Goal: Browse casually: Explore the website without a specific task or goal

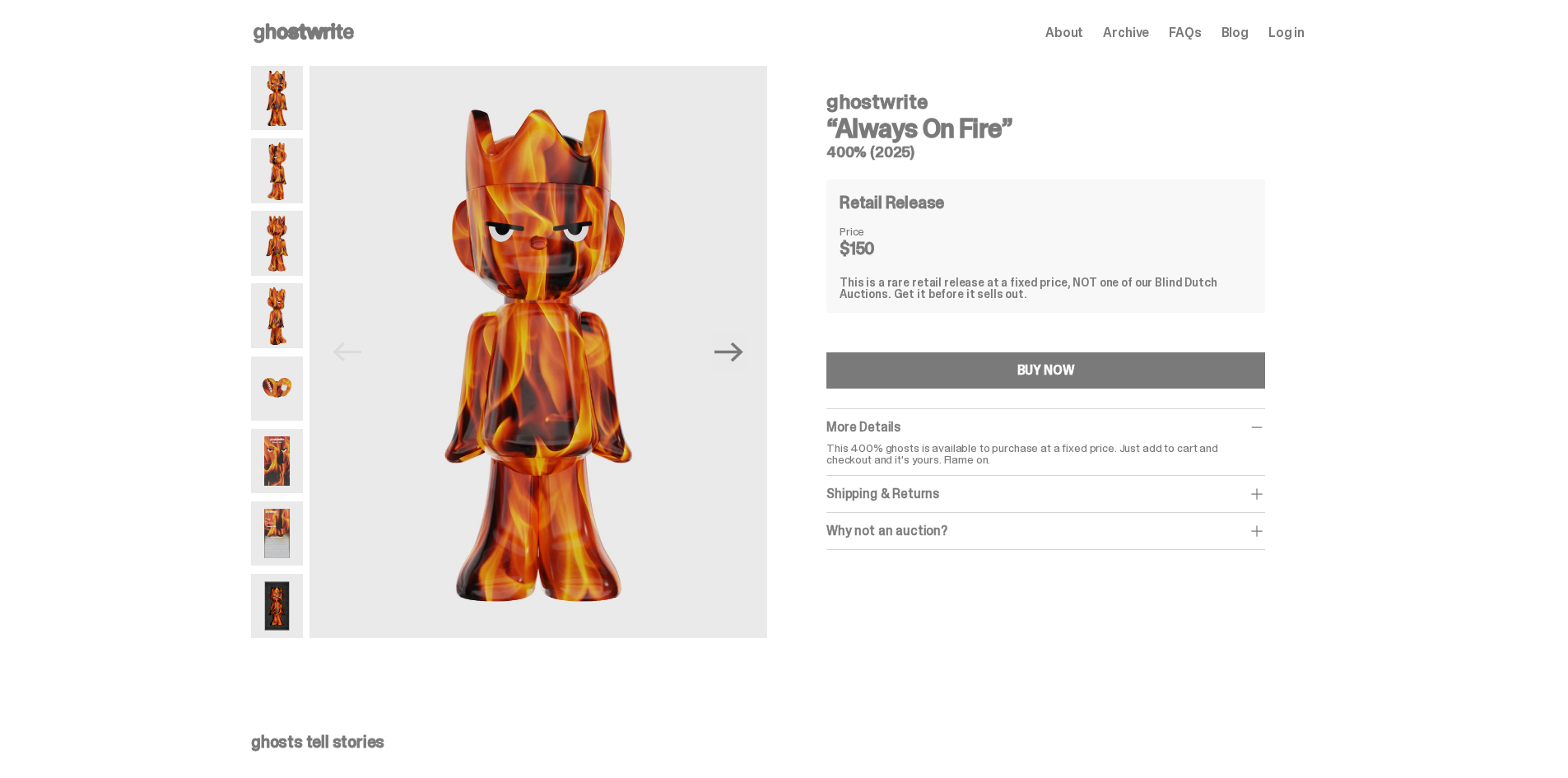
click at [293, 17] on div "Open main menu Home About Archive FAQs Blog Log in About Archive FAQs Blog Log …" at bounding box center [777, 33] width 1053 height 66
click at [302, 31] on use at bounding box center [303, 33] width 100 height 20
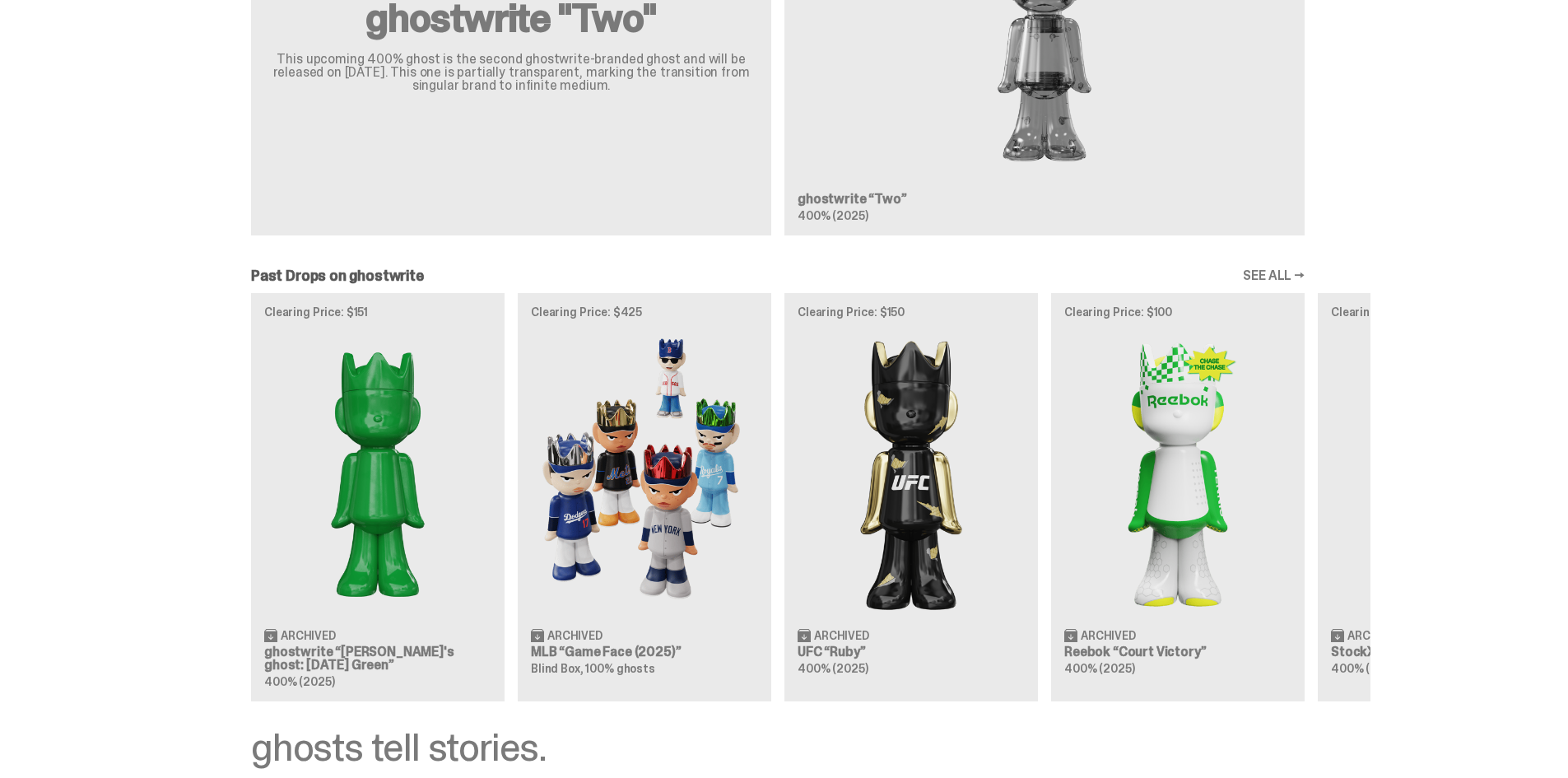
scroll to position [1152, 0]
click at [352, 450] on div "Clearing Price: $151 Archived ghostwrite “[PERSON_NAME]'s ghost: [DATE] Green” …" at bounding box center [778, 496] width 1185 height 408
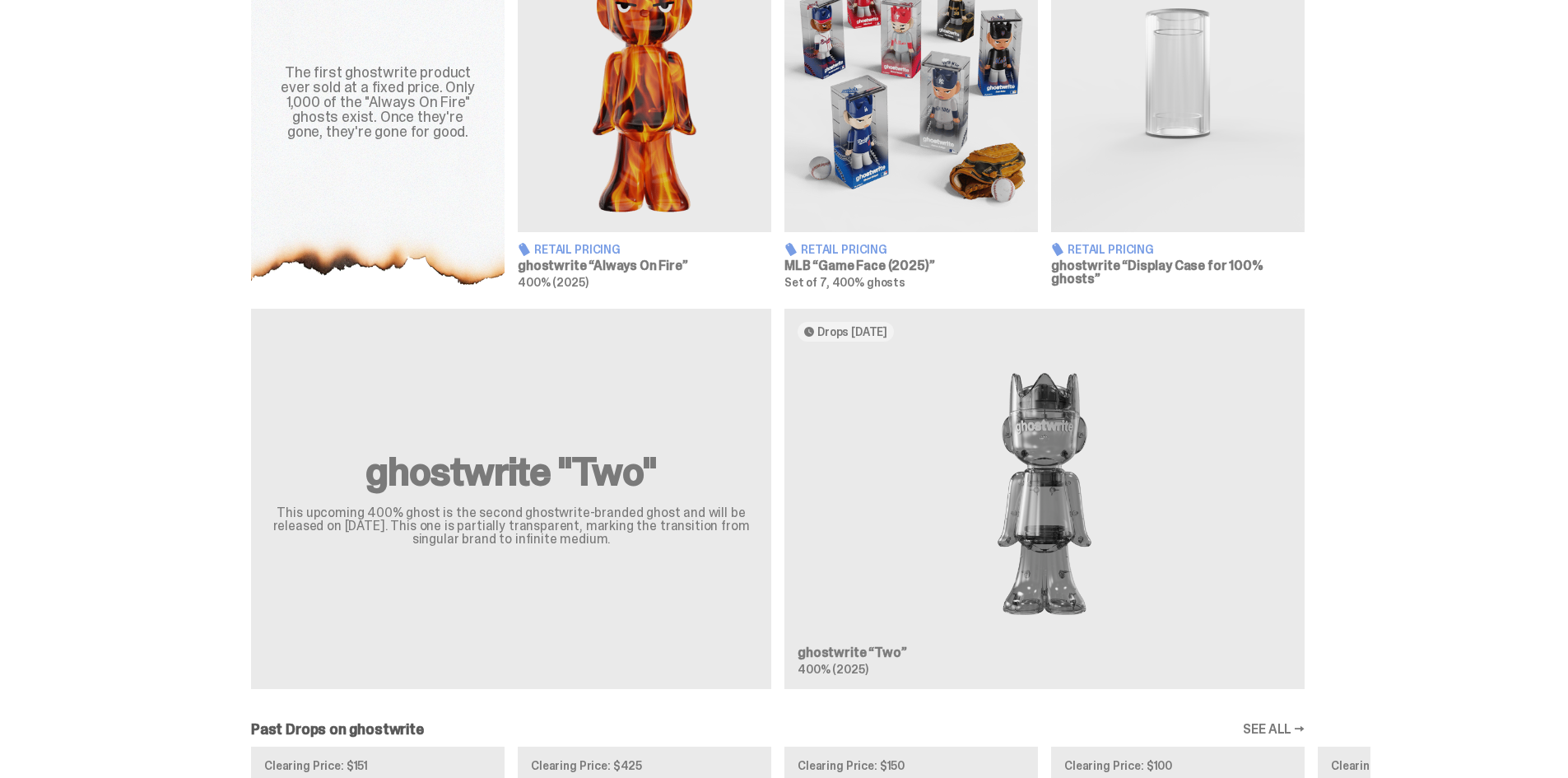
scroll to position [677, 0]
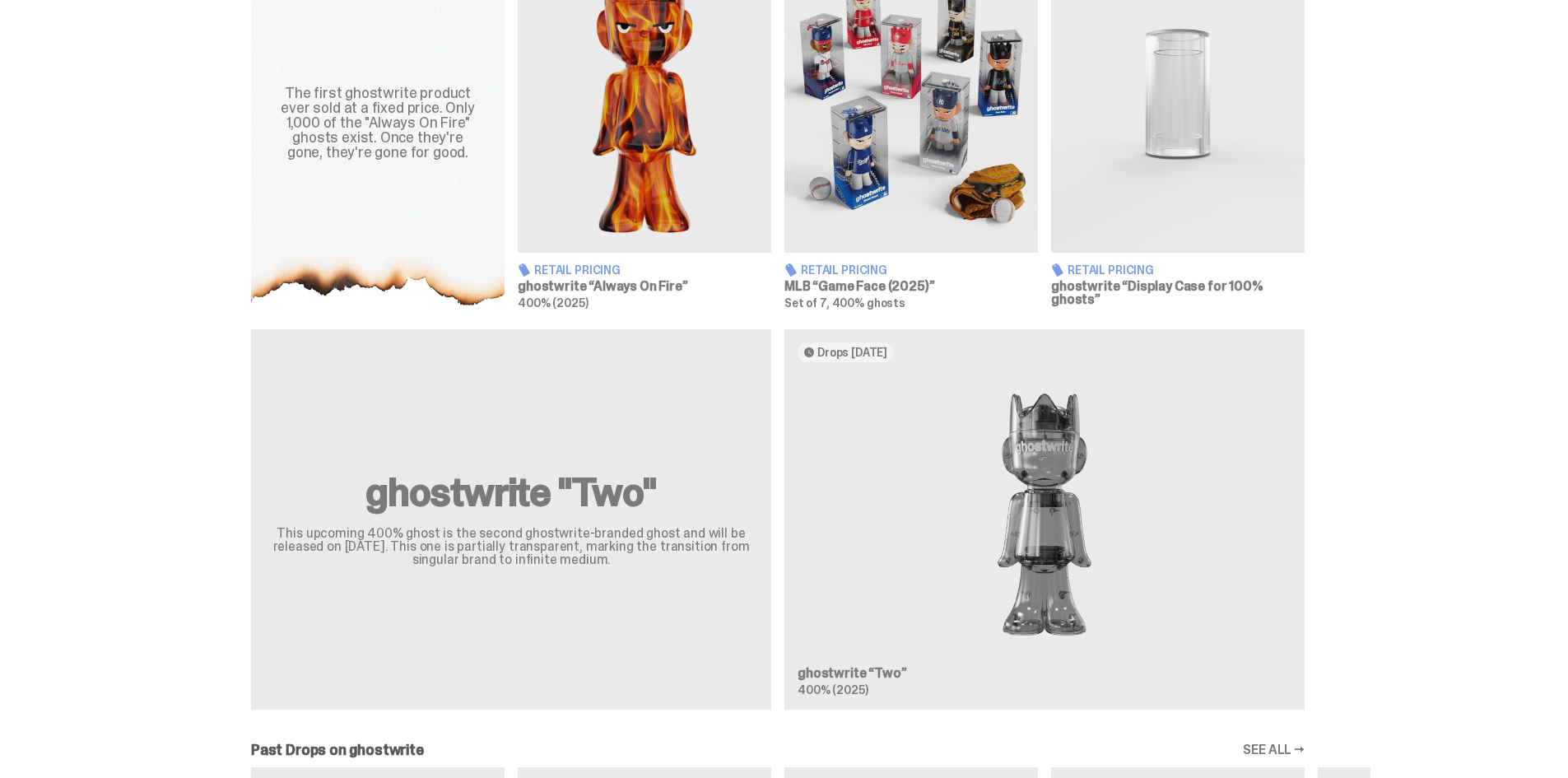
click at [1052, 527] on div "ghostwrite "Two" This upcoming 400% ghost is the second ghostwrite-branded ghos…" at bounding box center [778, 526] width 1185 height 394
click at [1051, 503] on div "ghostwrite "Two" This upcoming 400% ghost is the second ghostwrite-branded ghos…" at bounding box center [778, 526] width 1185 height 394
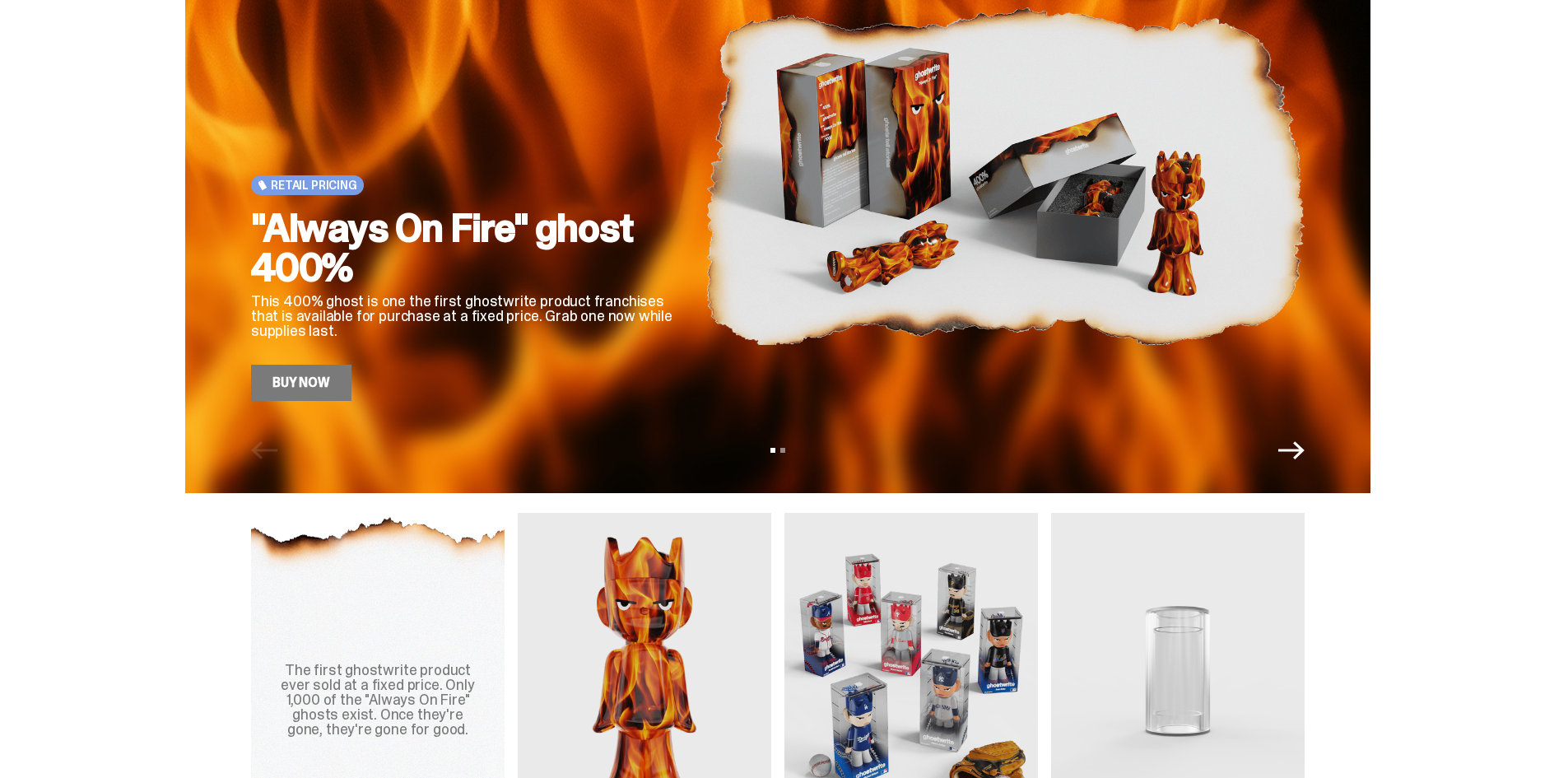
scroll to position [0, 0]
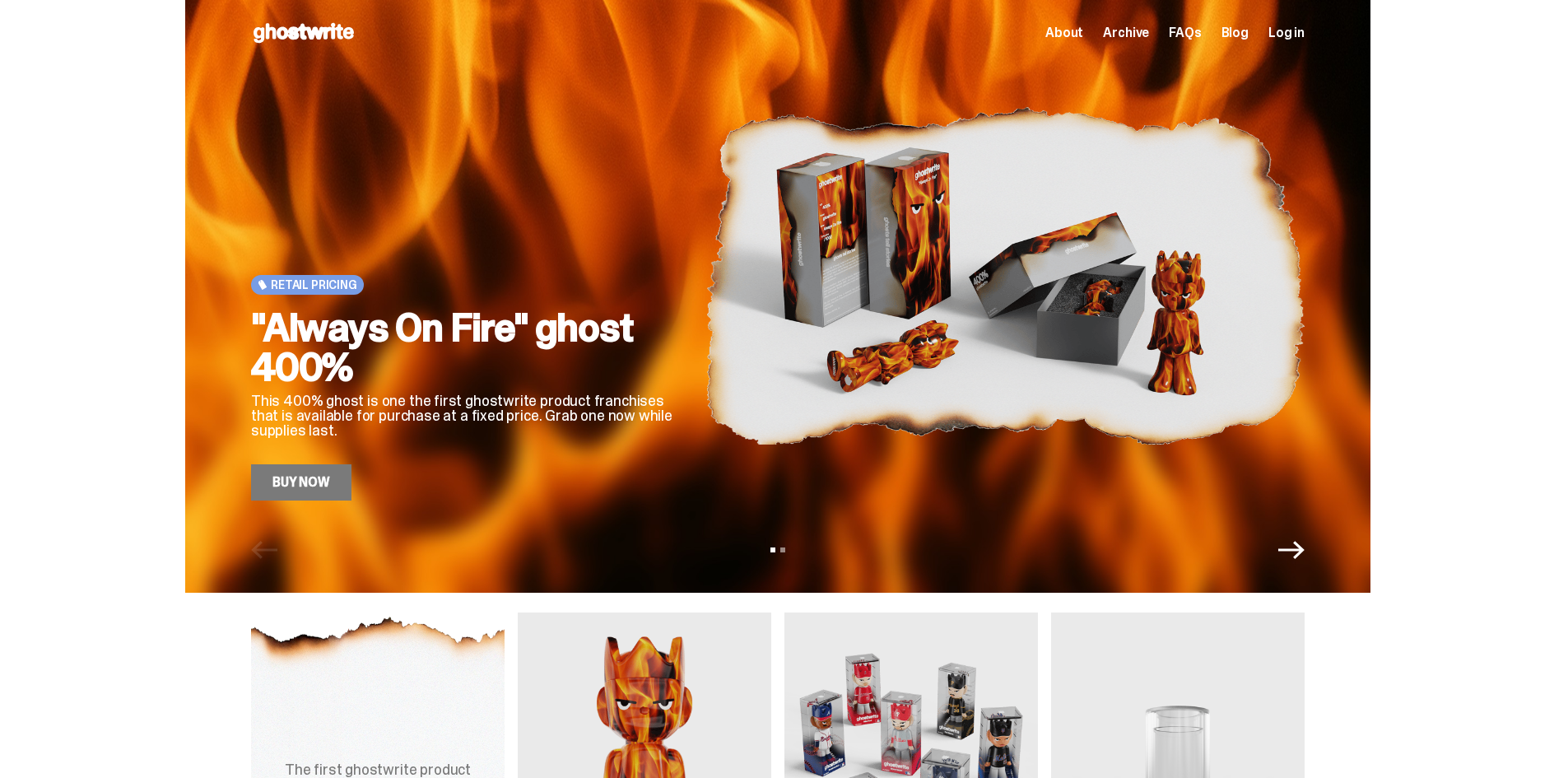
click at [1311, 547] on div "View slide 1 View slide 2" at bounding box center [778, 550] width 1185 height 26
click at [1304, 547] on icon "Next" at bounding box center [1291, 550] width 26 height 18
